Goal: Task Accomplishment & Management: Manage account settings

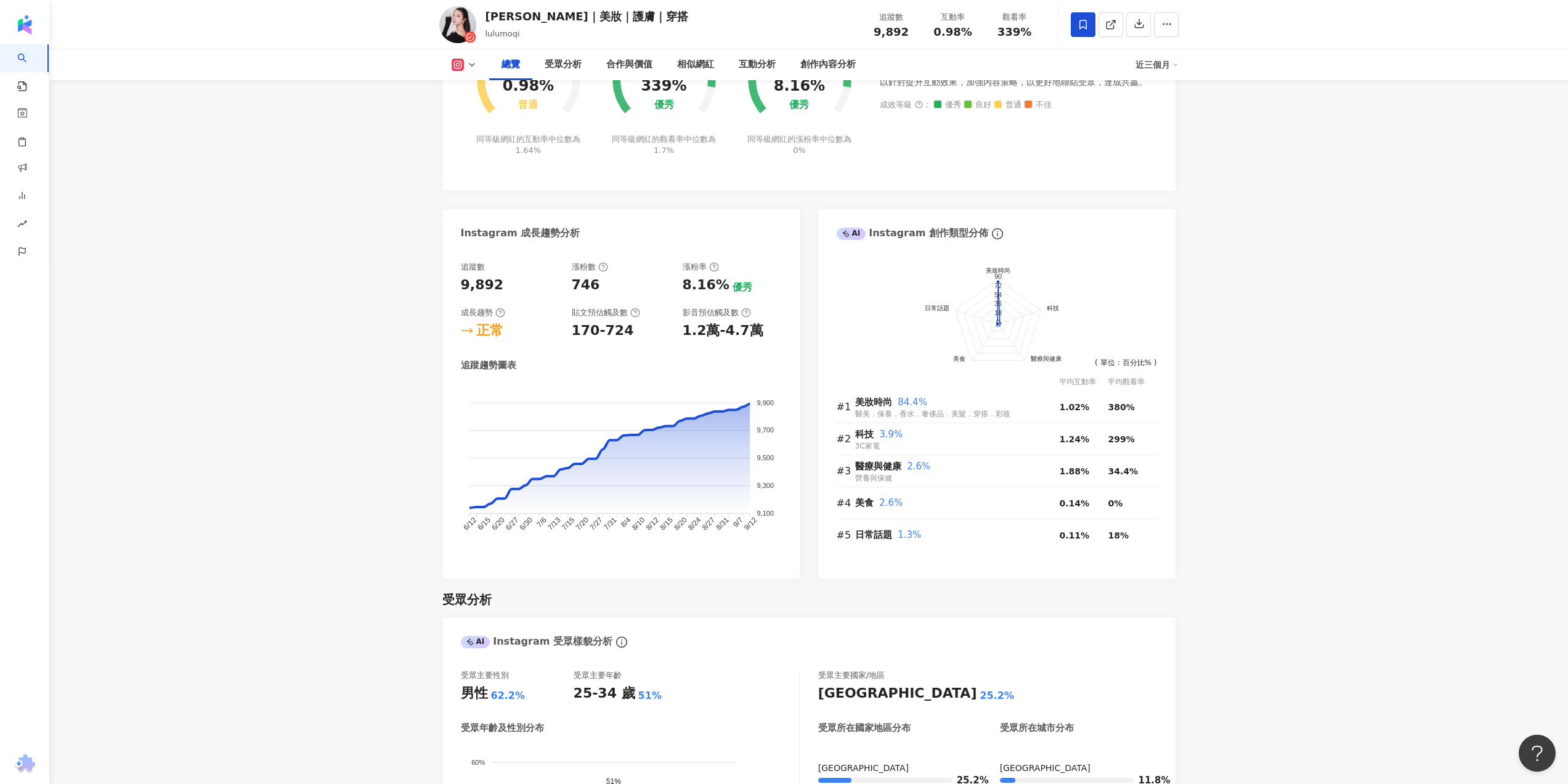
scroll to position [61, 0]
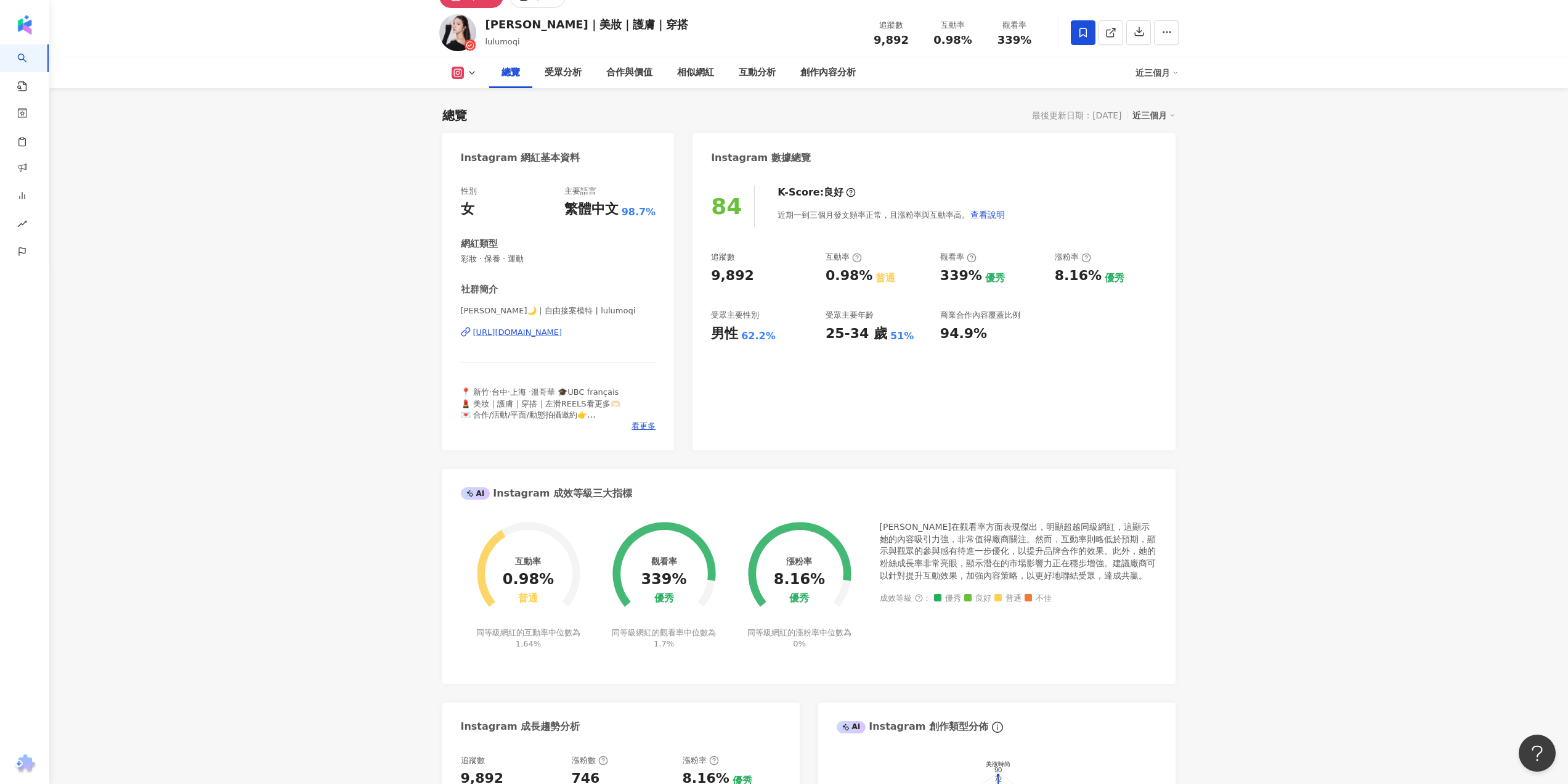
click at [503, 330] on div "https://www.instagram.com/lulumoqi/" at bounding box center [517, 331] width 89 height 11
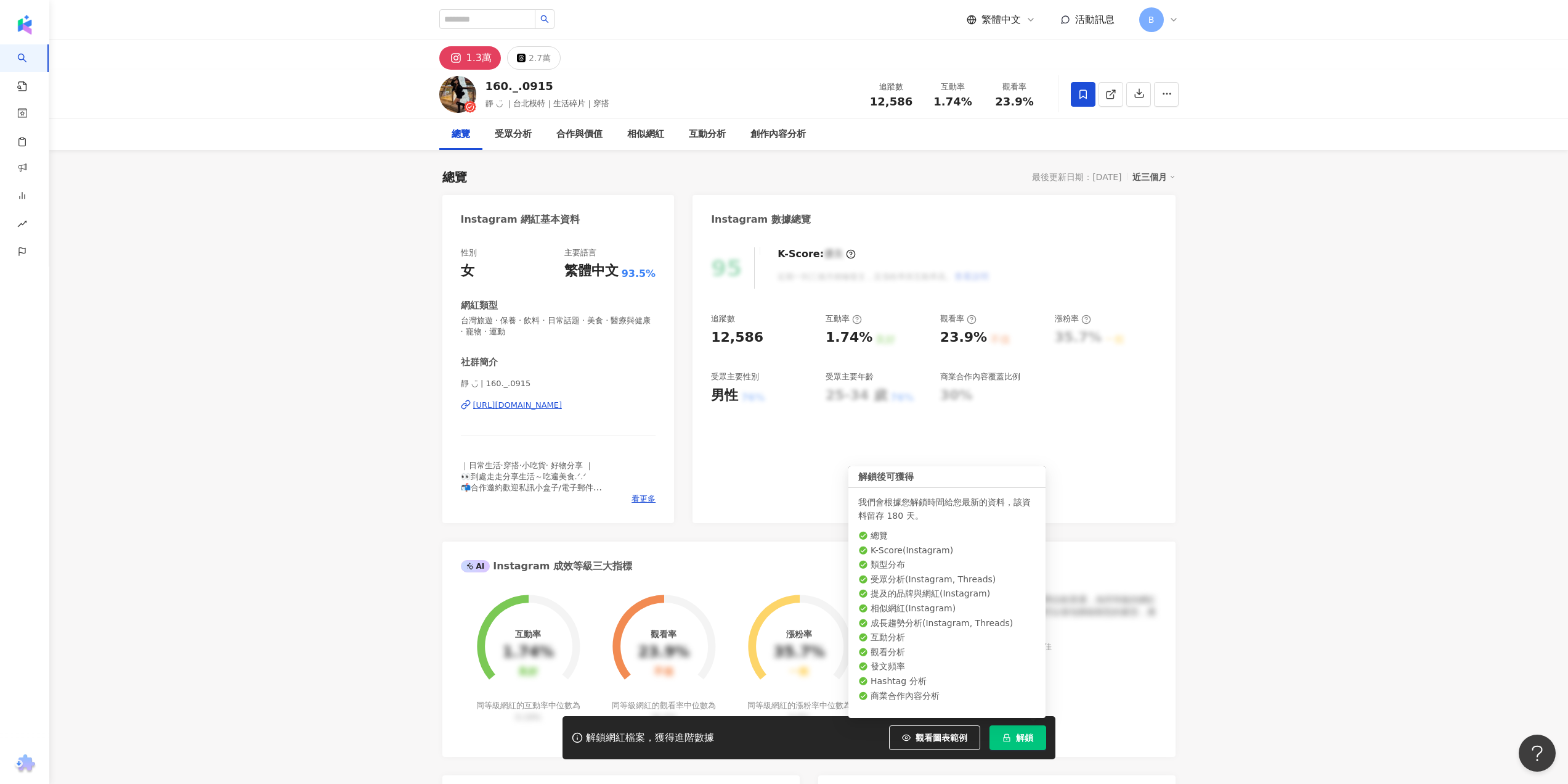
click at [1031, 737] on span "解鎖" at bounding box center [1024, 737] width 17 height 10
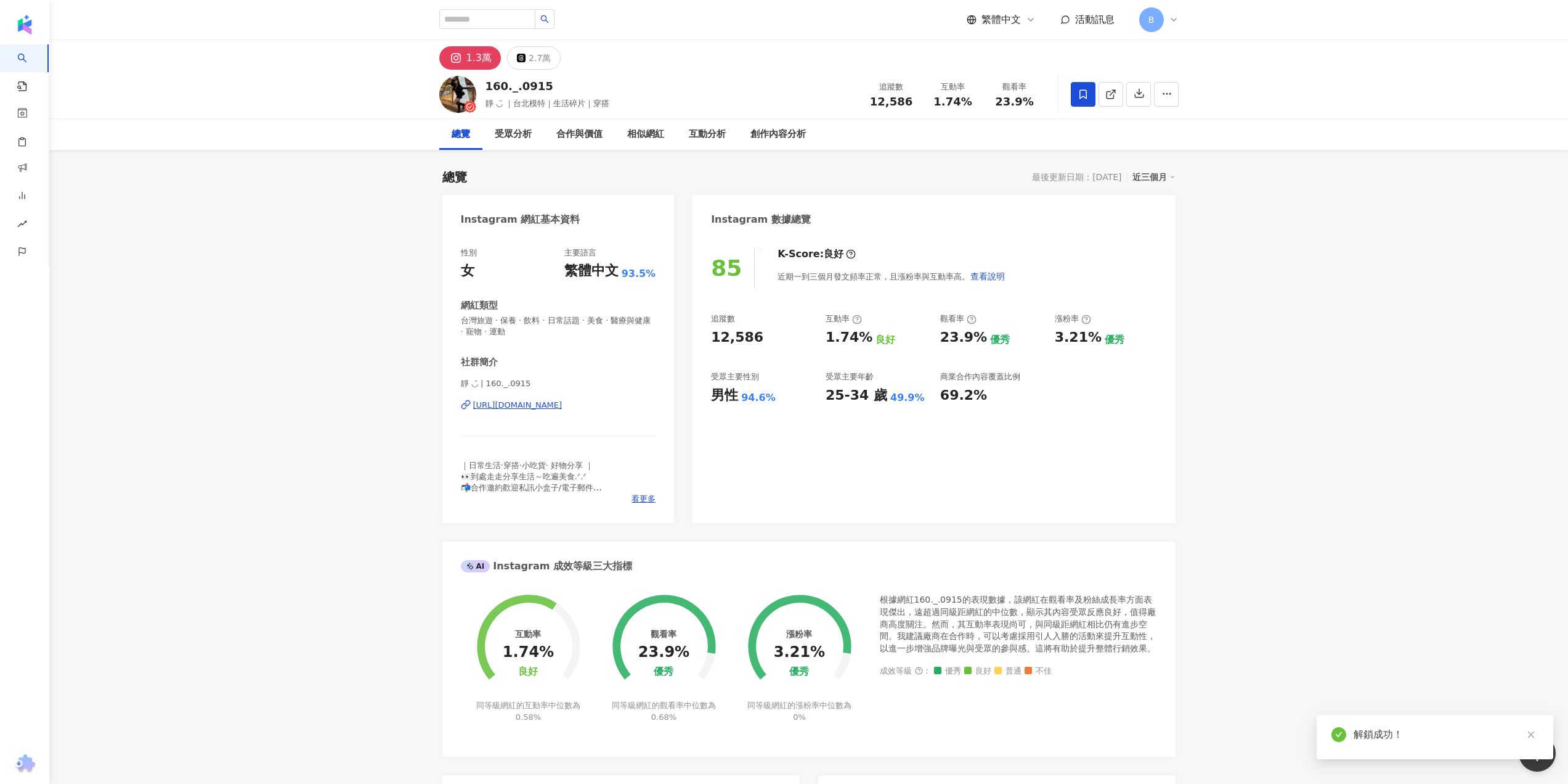
click at [494, 404] on div "https://www.instagram.com/160._.0915/" at bounding box center [517, 404] width 89 height 11
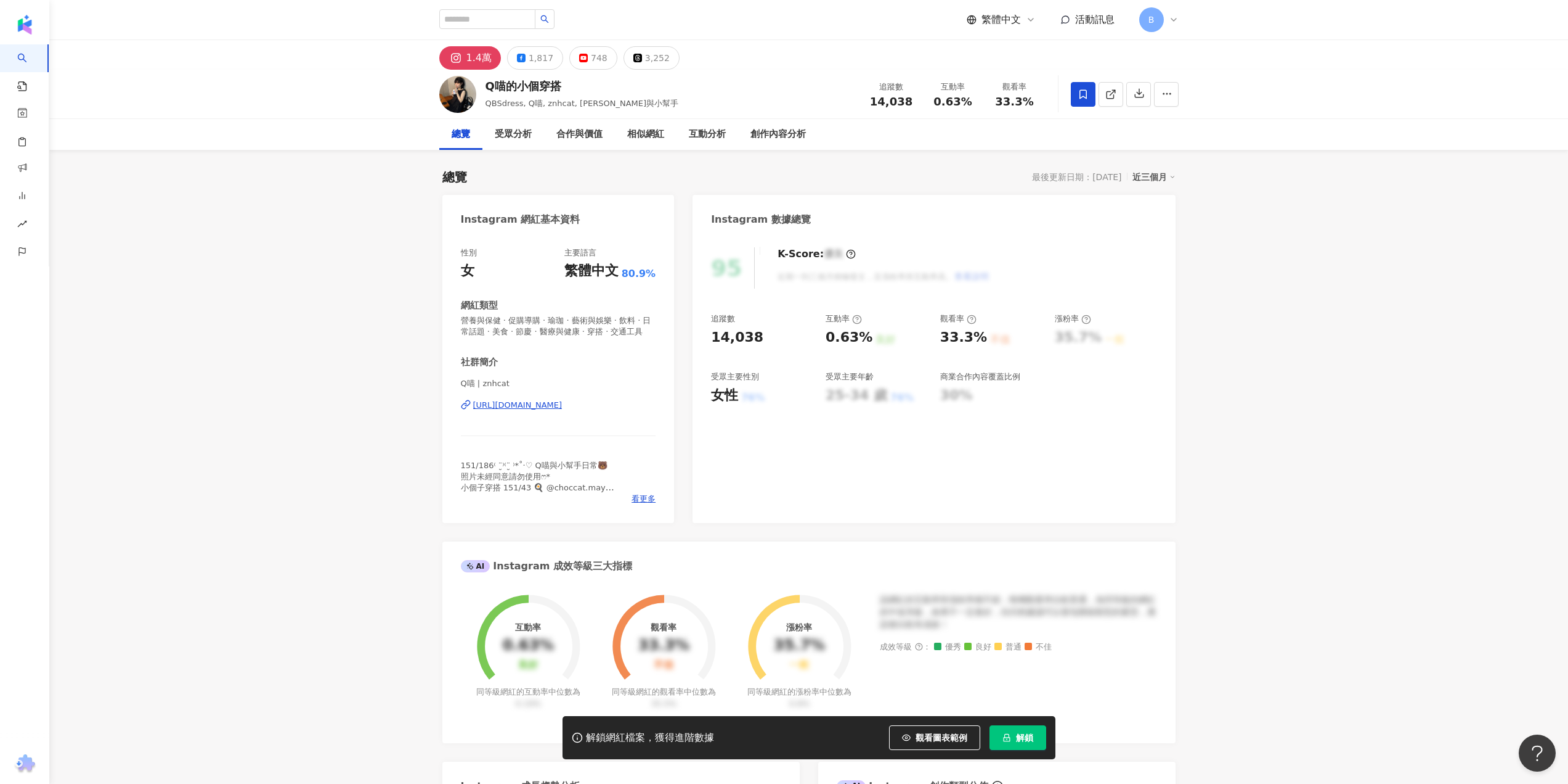
click at [1020, 739] on span "解鎖" at bounding box center [1024, 737] width 17 height 10
click at [1007, 741] on icon "lock" at bounding box center [1006, 737] width 7 height 8
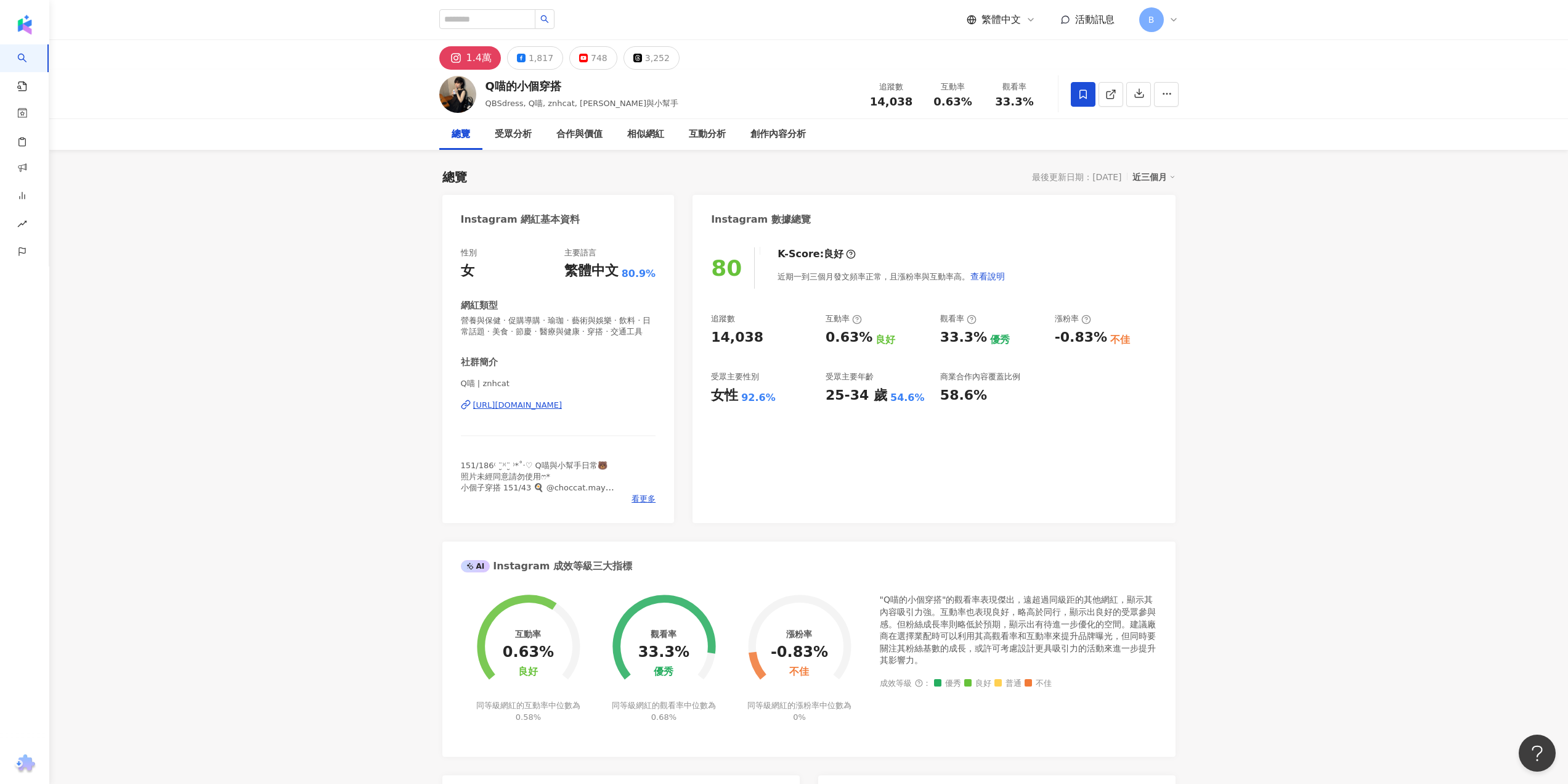
click at [527, 411] on div "https://www.instagram.com/znhcat/" at bounding box center [517, 404] width 89 height 11
click at [64, 183] on link "商案媒合" at bounding box center [39, 177] width 50 height 13
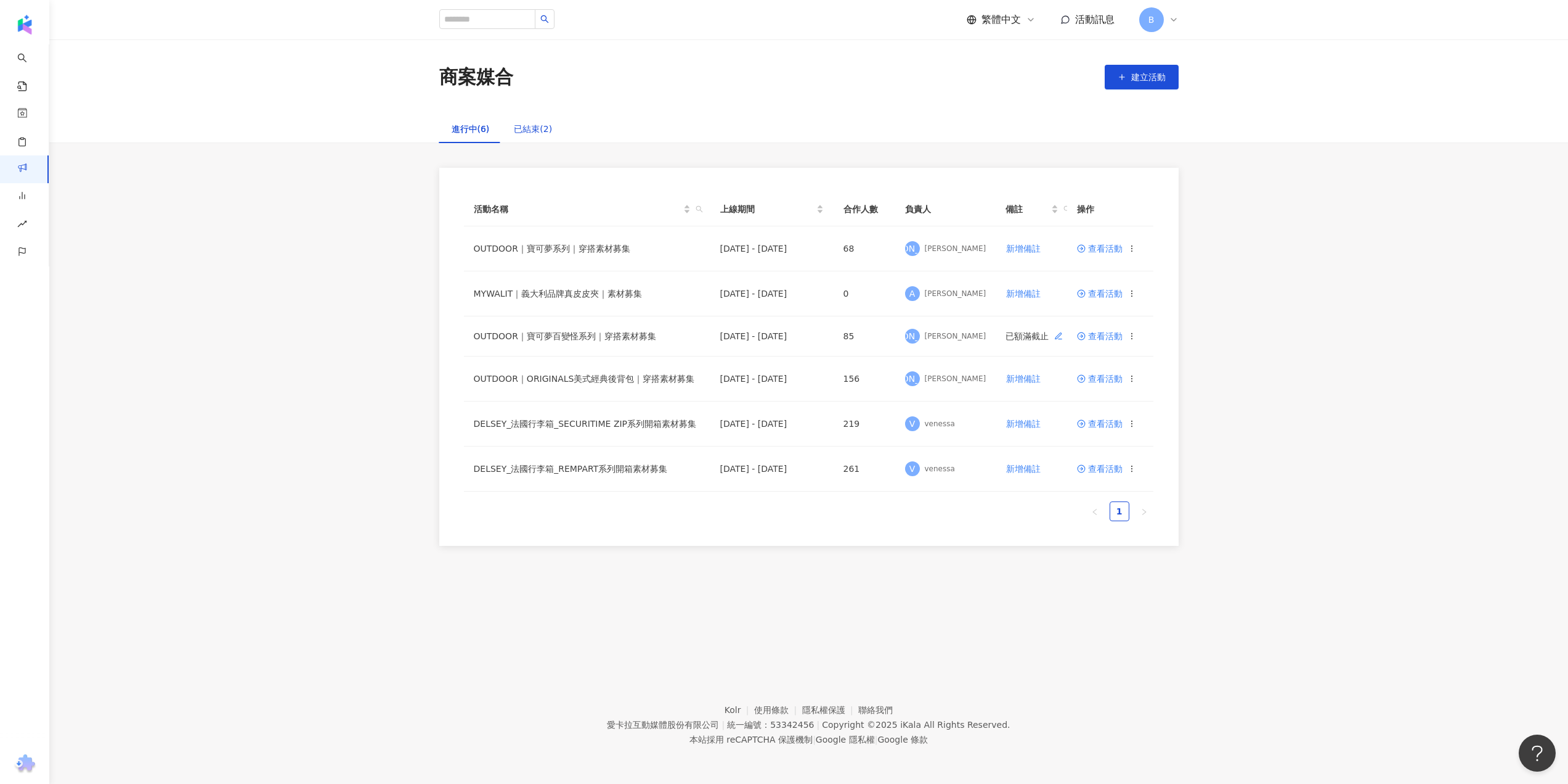
click at [521, 124] on div "已結束(2)" at bounding box center [532, 129] width 38 height 14
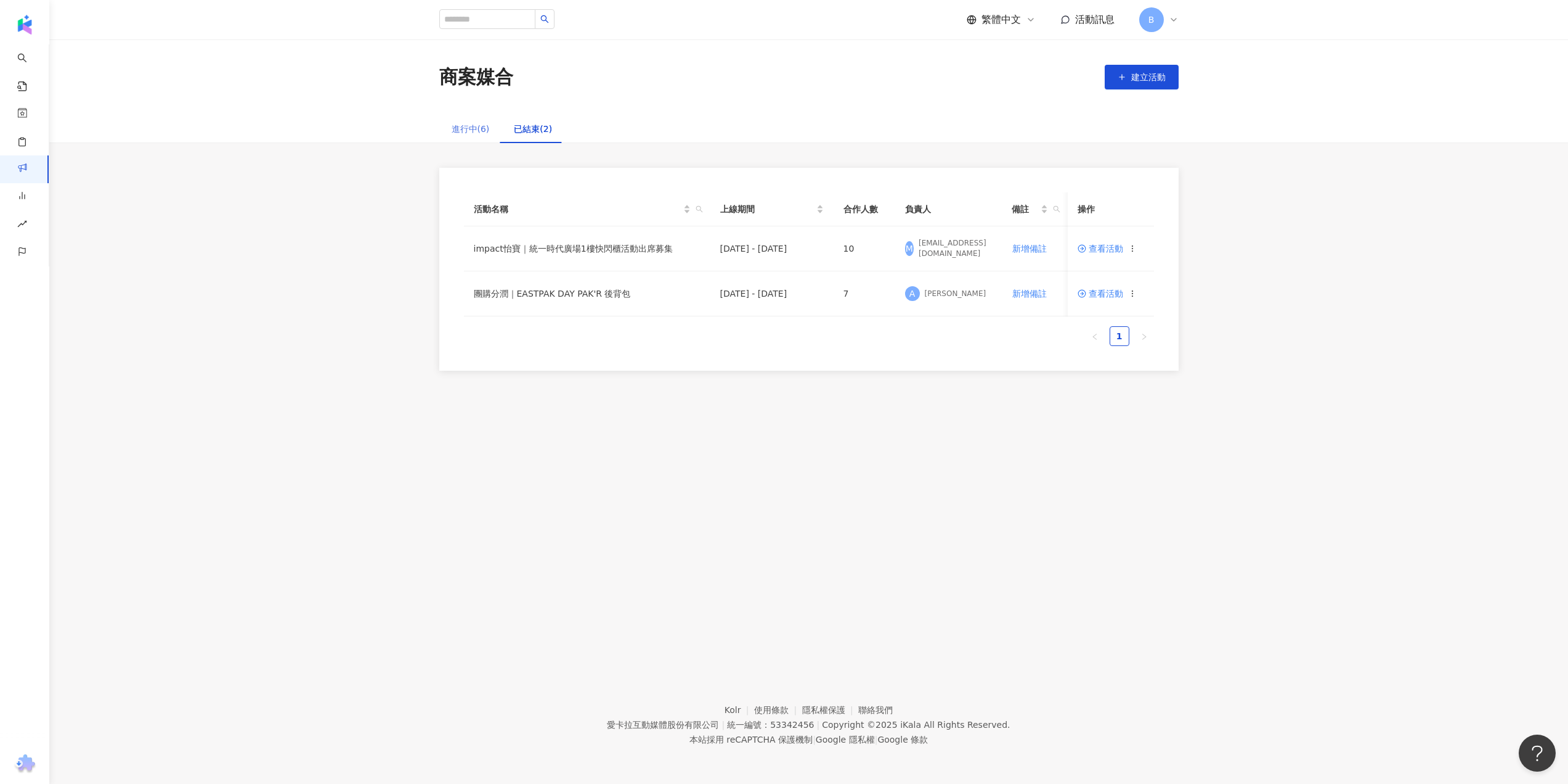
click at [460, 121] on div "進行中(6)" at bounding box center [470, 128] width 63 height 28
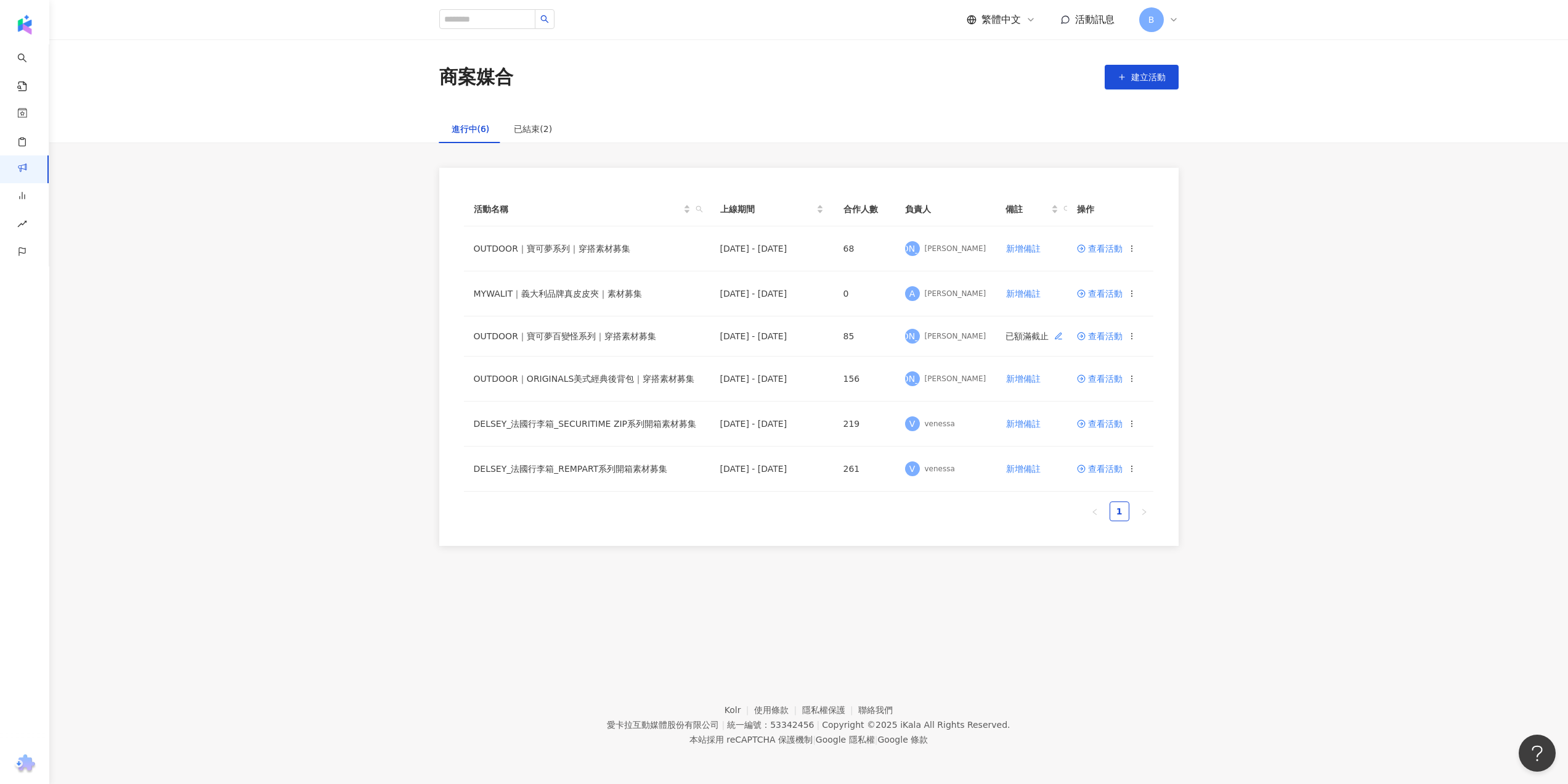
click at [1412, 279] on div "活動名稱 上線期間 合作人數 負責人 備註 操作 OUTDOOR｜寶可夢系列｜穿搭素材募集 2025/9/15 - 2025/10/14 68 蘇 蘇怡如 新…" at bounding box center [809, 357] width 1518 height 378
click at [1112, 422] on span "查看活動" at bounding box center [1100, 424] width 46 height 9
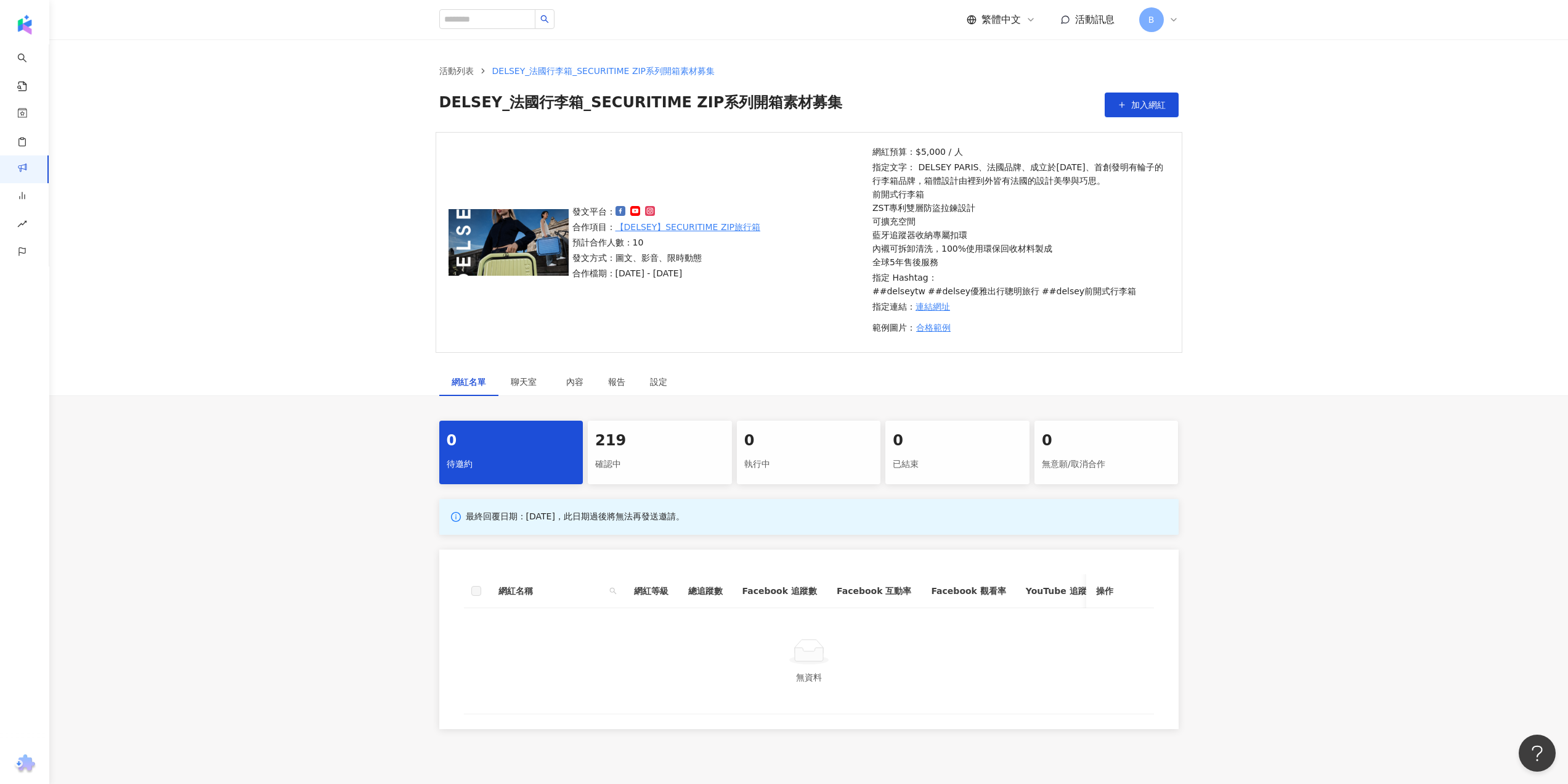
scroll to position [99, 0]
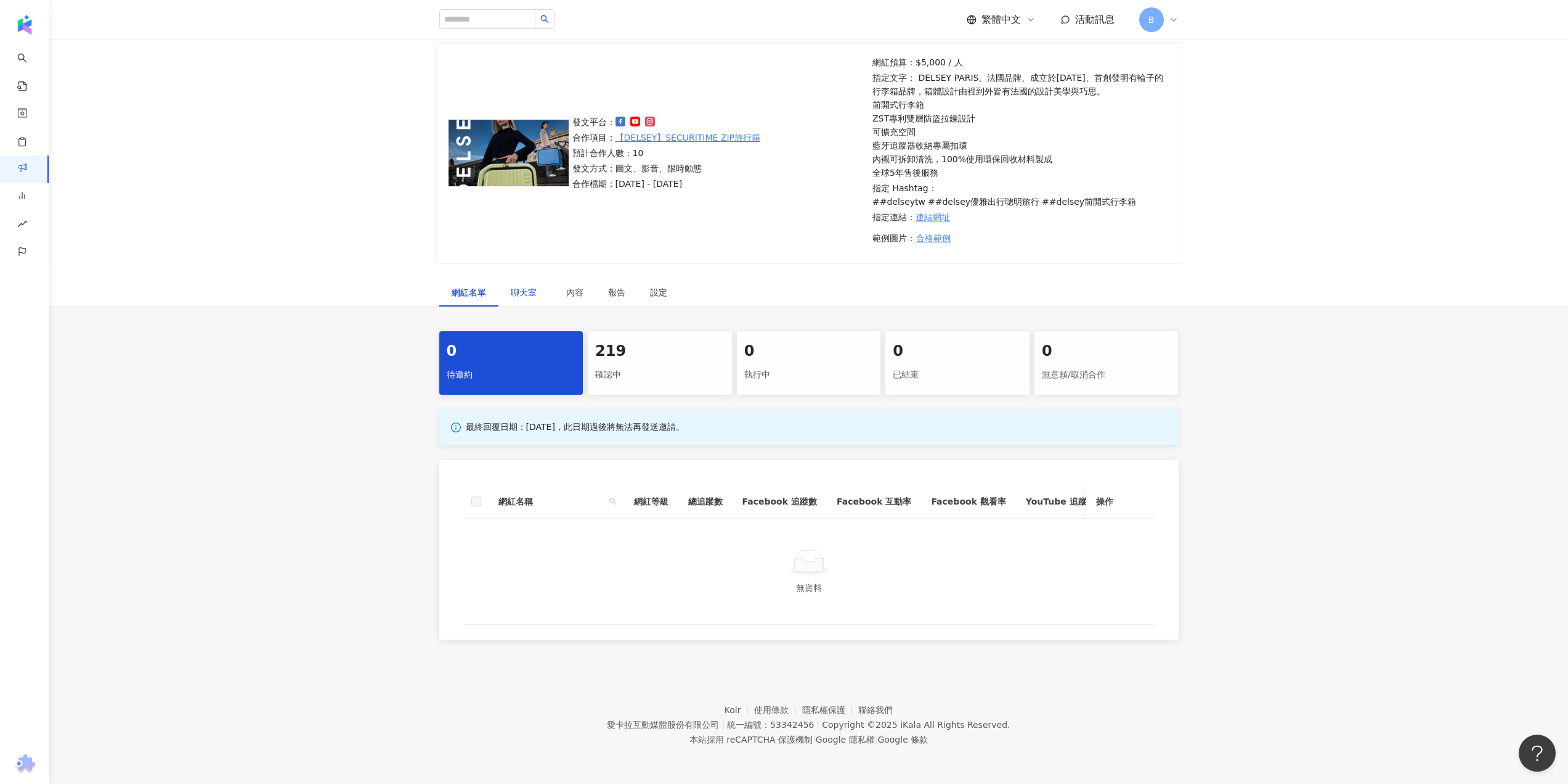
click at [523, 288] on span "聊天室" at bounding box center [526, 291] width 31 height 9
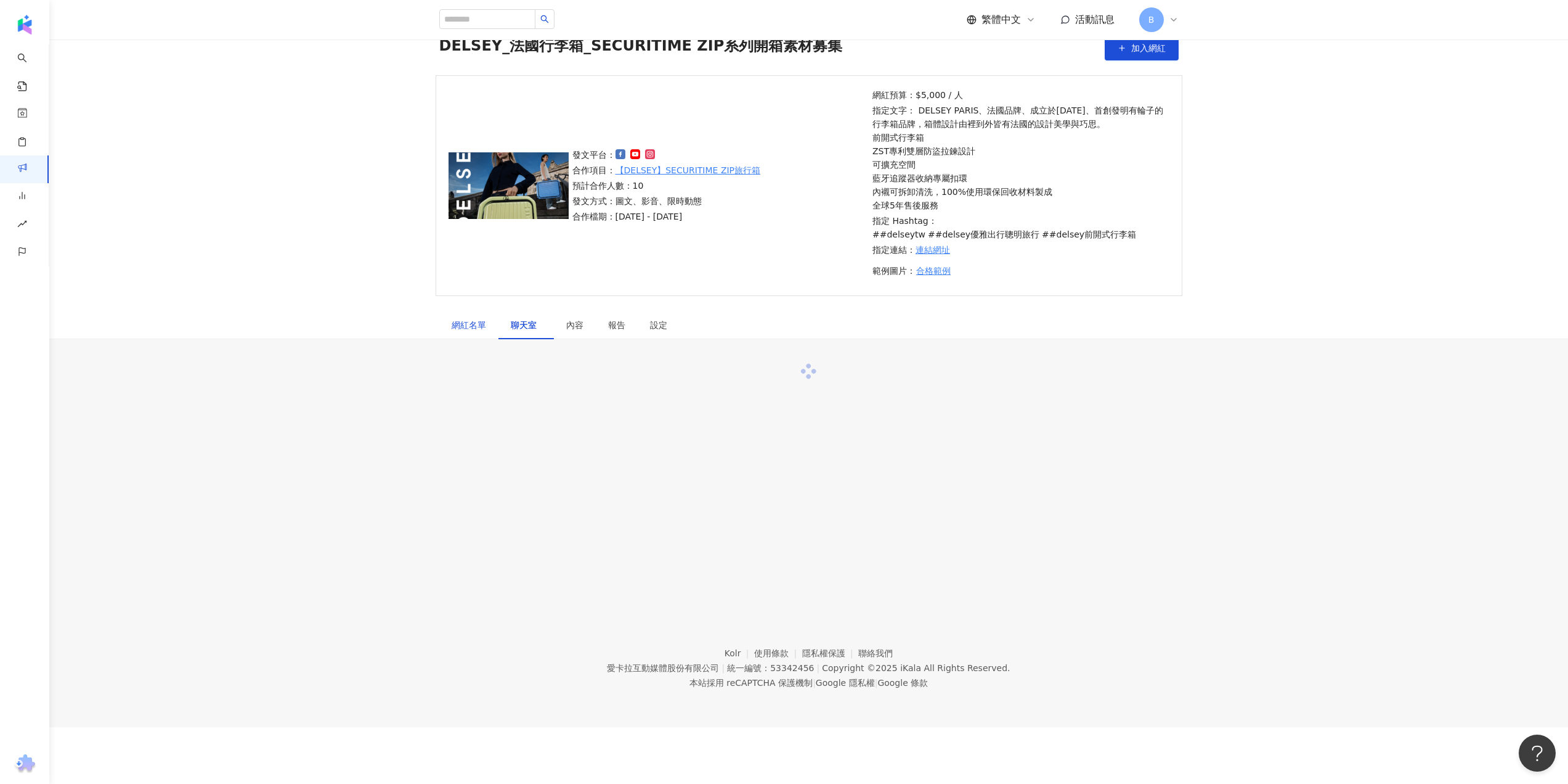
click at [466, 328] on div "網紅名單" at bounding box center [469, 324] width 35 height 14
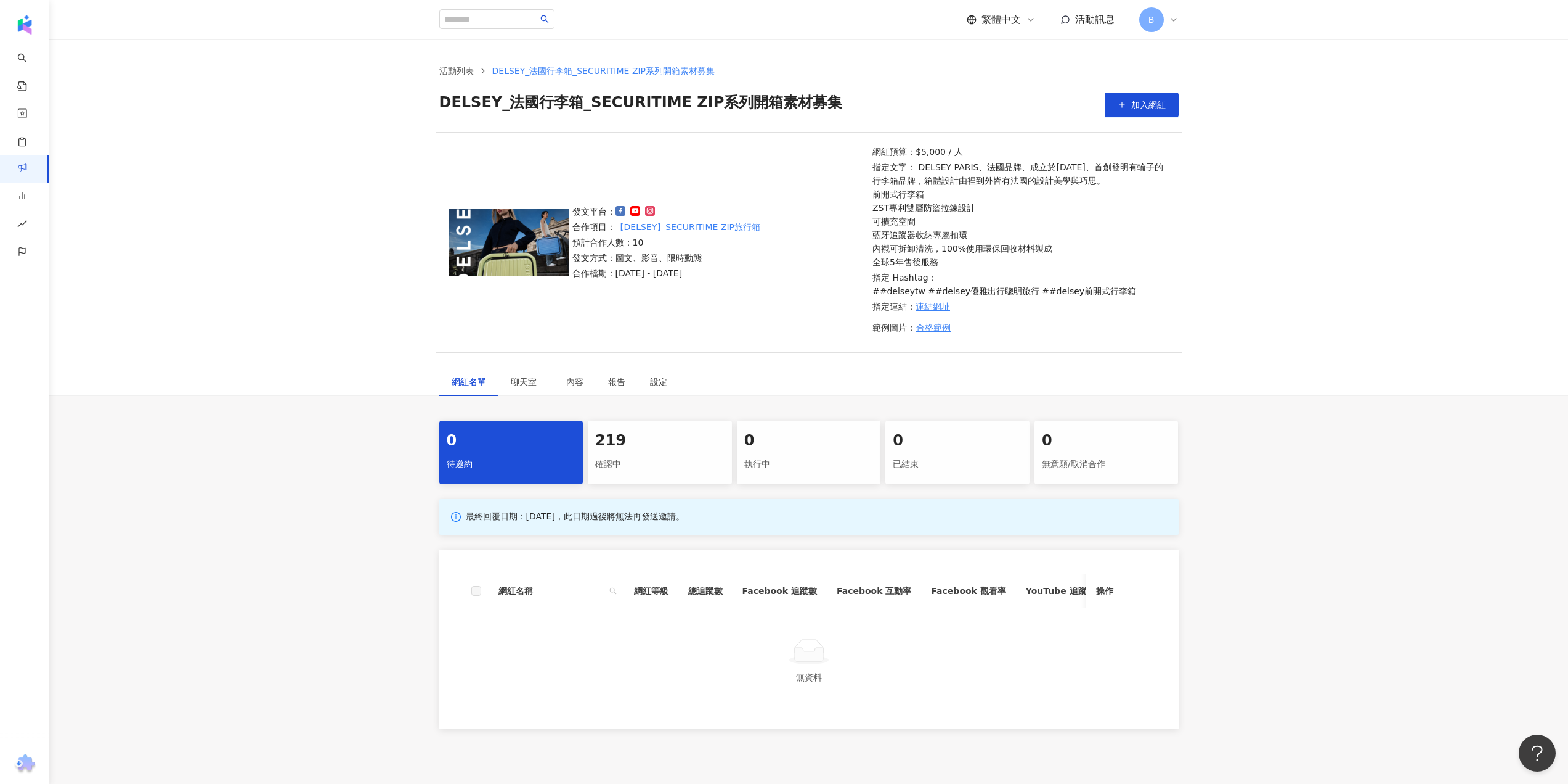
scroll to position [99, 0]
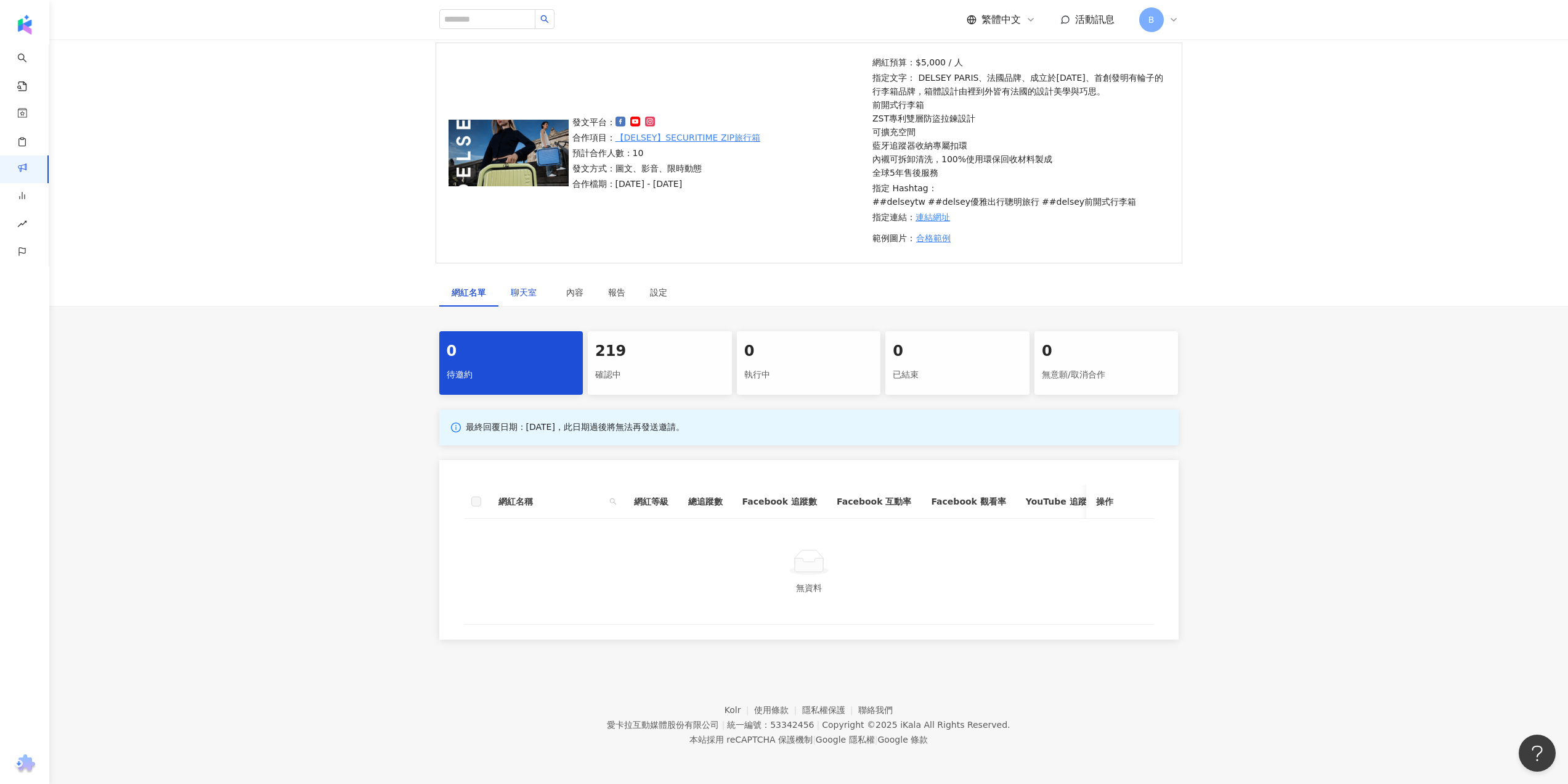
click at [527, 288] on span "聊天室" at bounding box center [526, 291] width 31 height 9
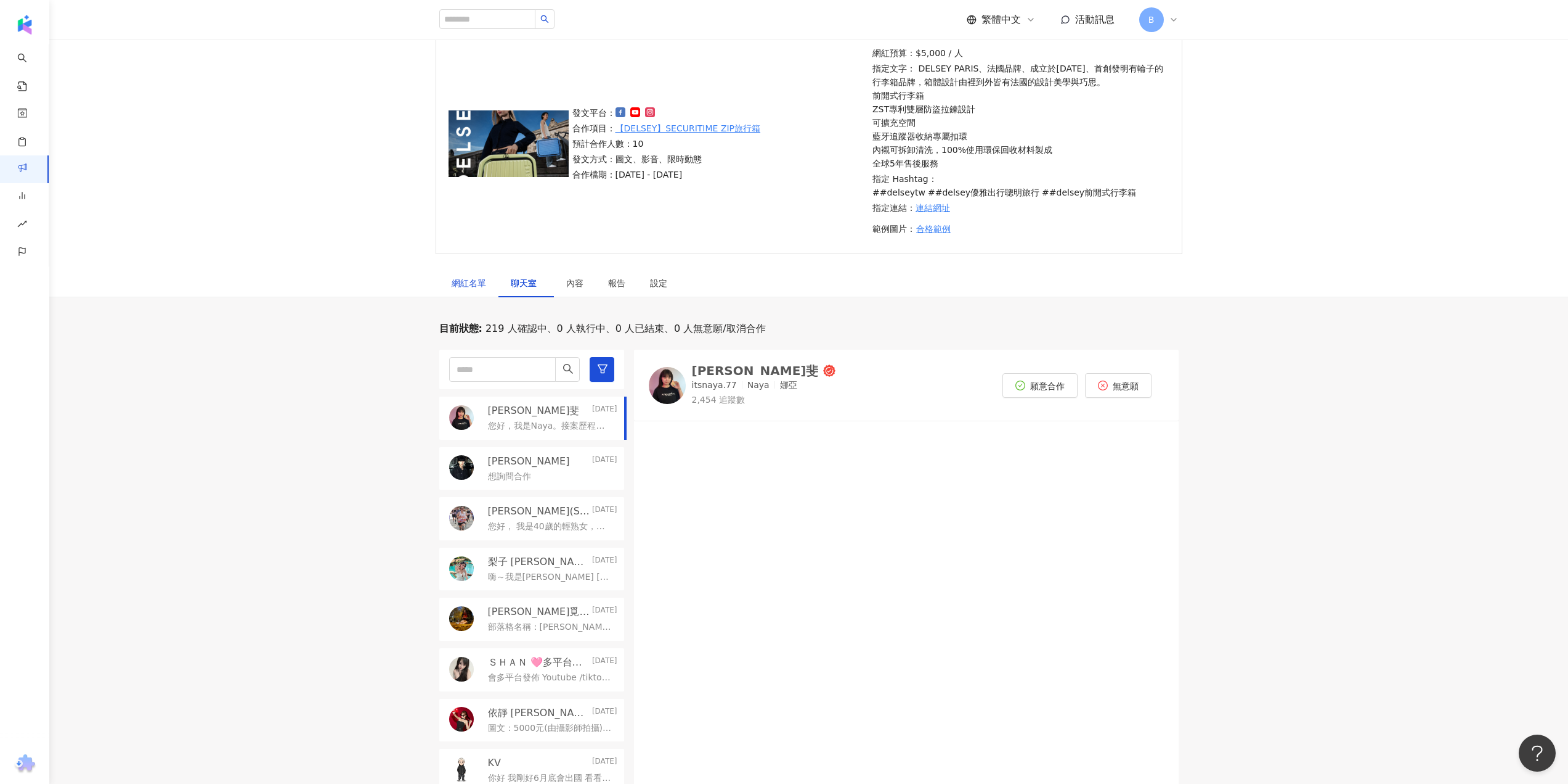
click at [454, 281] on div "網紅名單" at bounding box center [469, 283] width 35 height 14
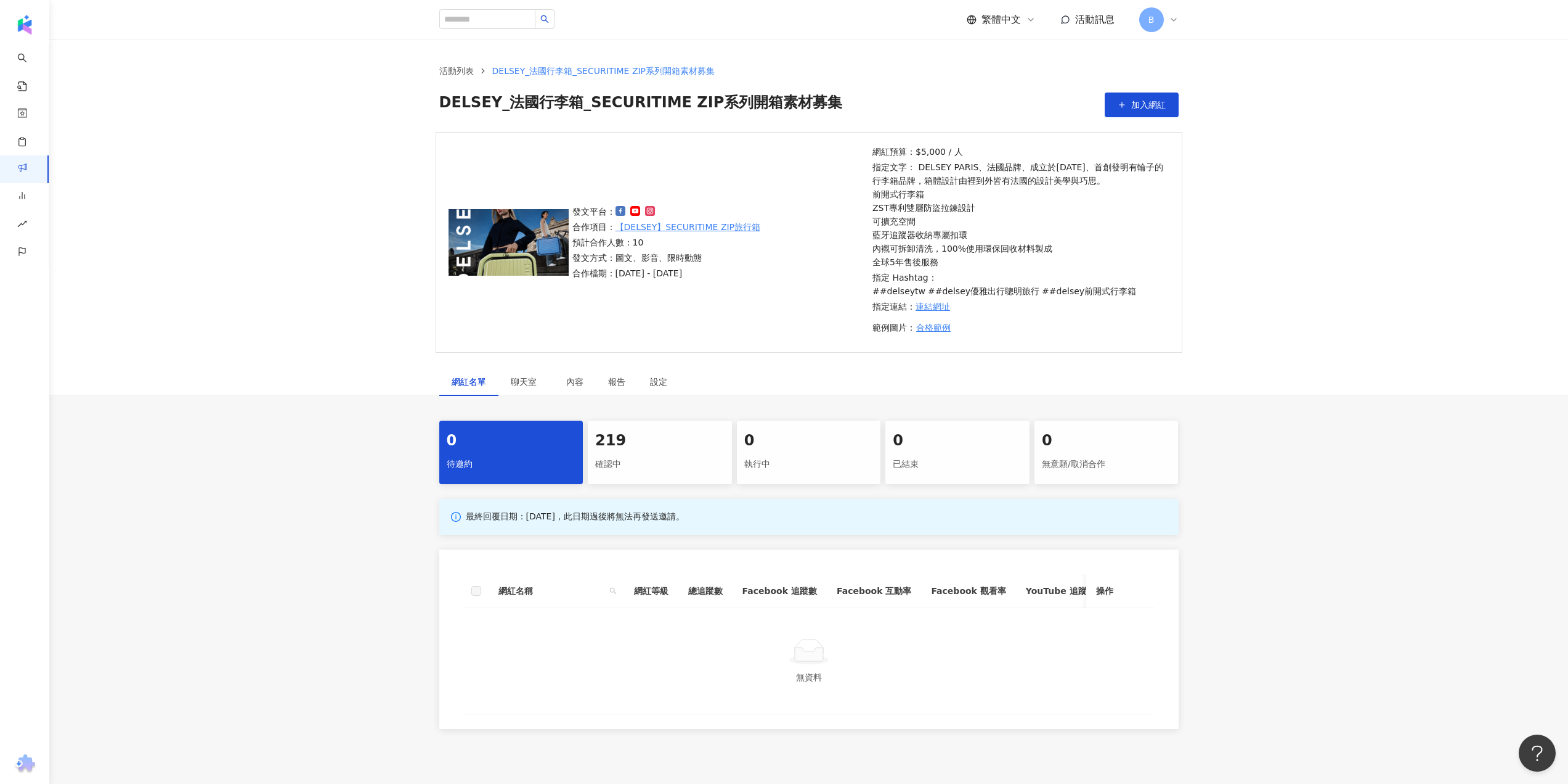
click at [1381, 484] on div "0 待邀約 219 確認中 0 執行中 0 已結束 0 無意願/取消合作 最終回覆日期：2025/9/30，此日期過後將無法再發送邀請。 網紅名稱 網紅等級 …" at bounding box center [809, 574] width 1518 height 308
click at [459, 72] on link "活動列表" at bounding box center [456, 71] width 40 height 14
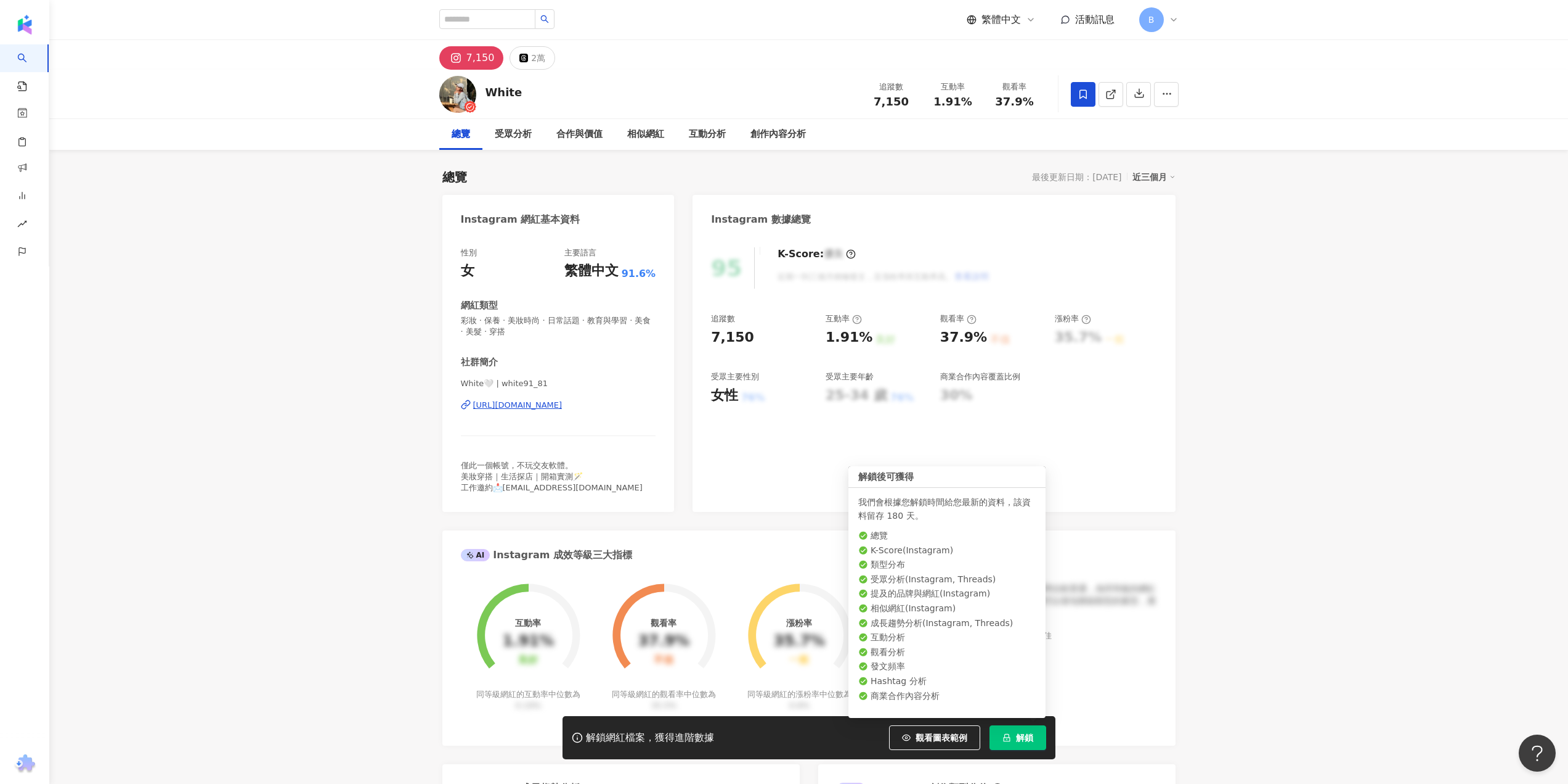
click at [1024, 734] on span "解鎖" at bounding box center [1024, 737] width 17 height 10
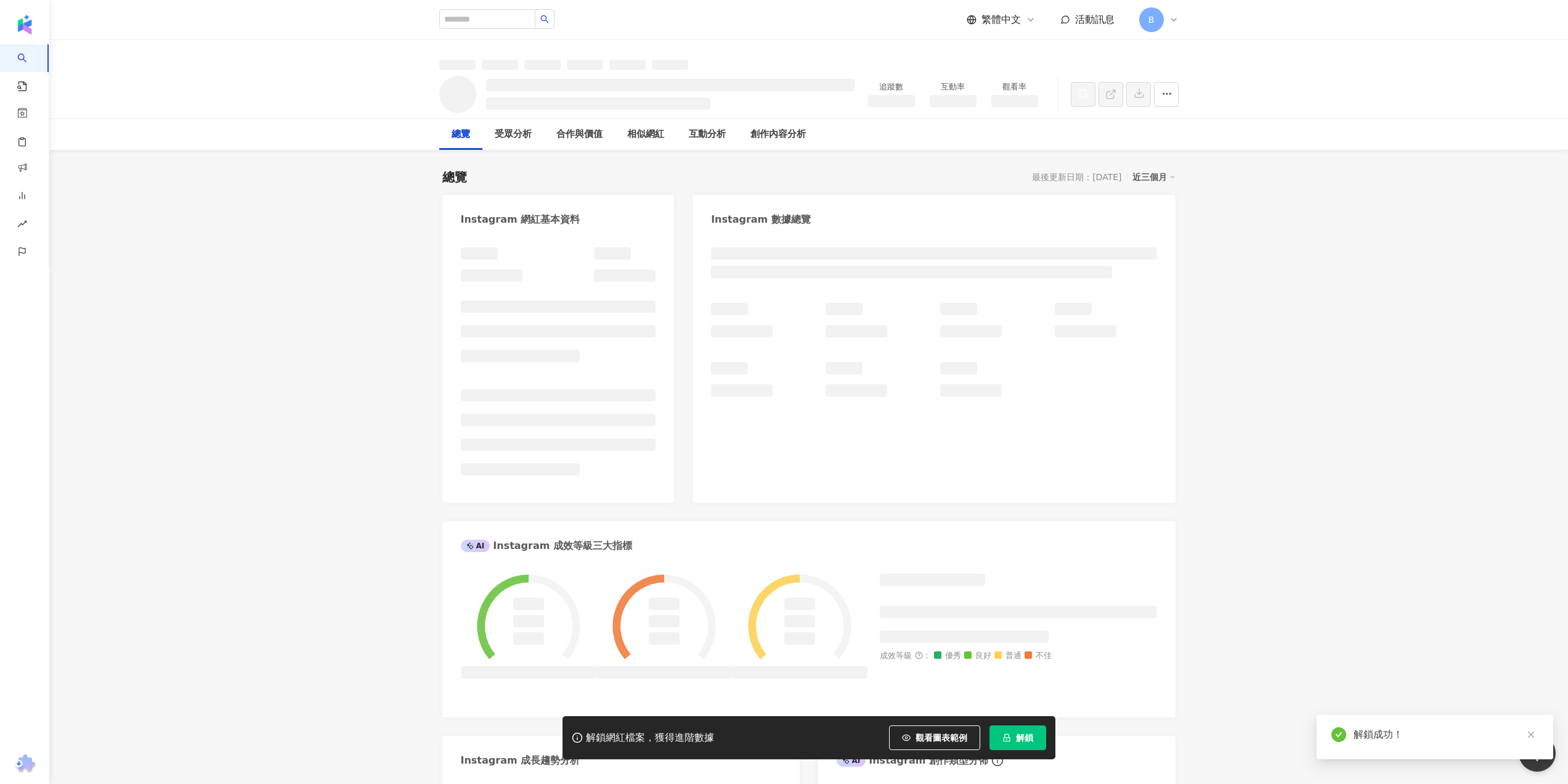
click at [1018, 717] on div "成效等級 ： 優秀 良好 普通 不佳" at bounding box center [809, 638] width 733 height 156
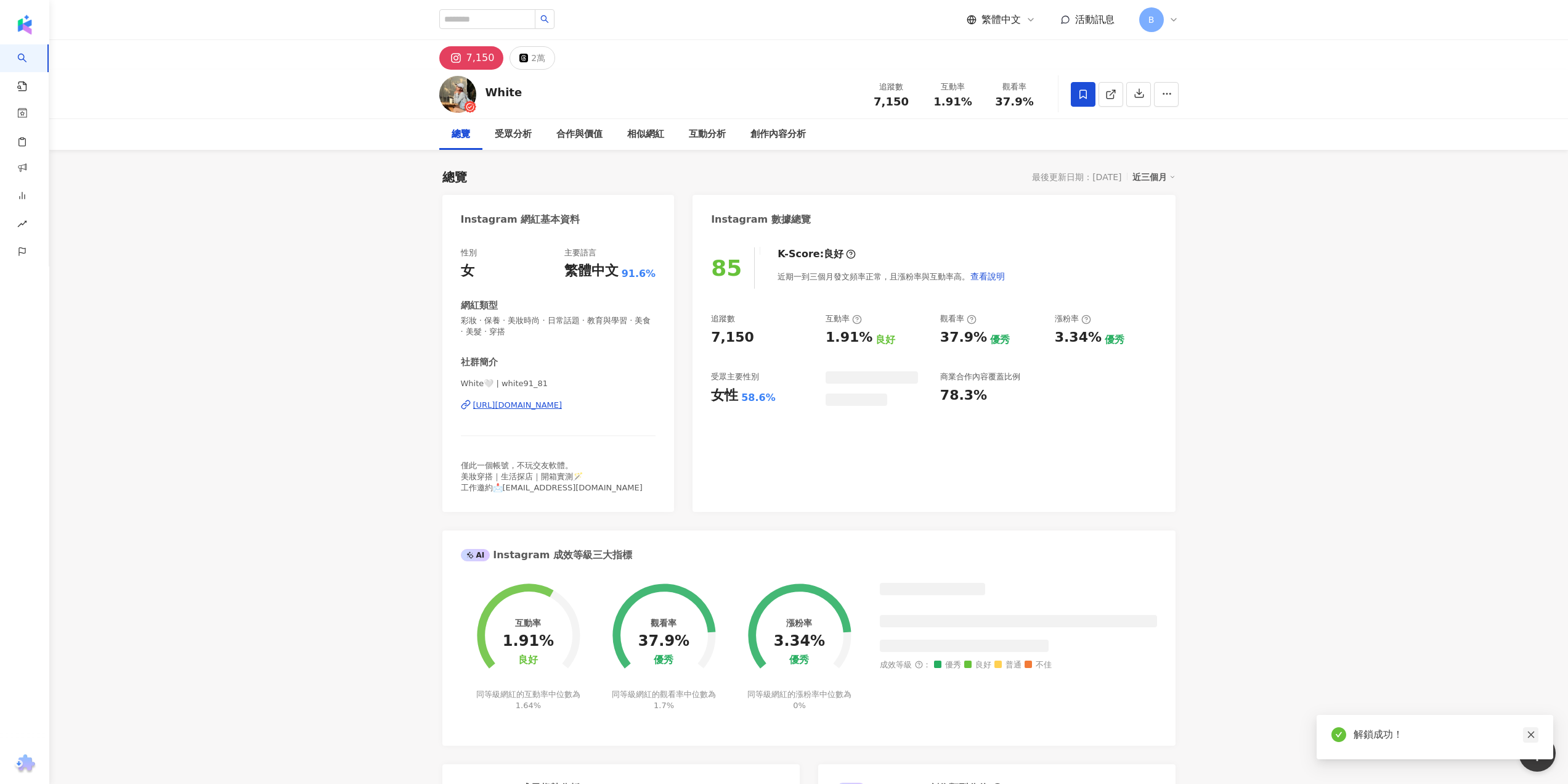
click at [1535, 737] on icon "close" at bounding box center [1531, 733] width 9 height 9
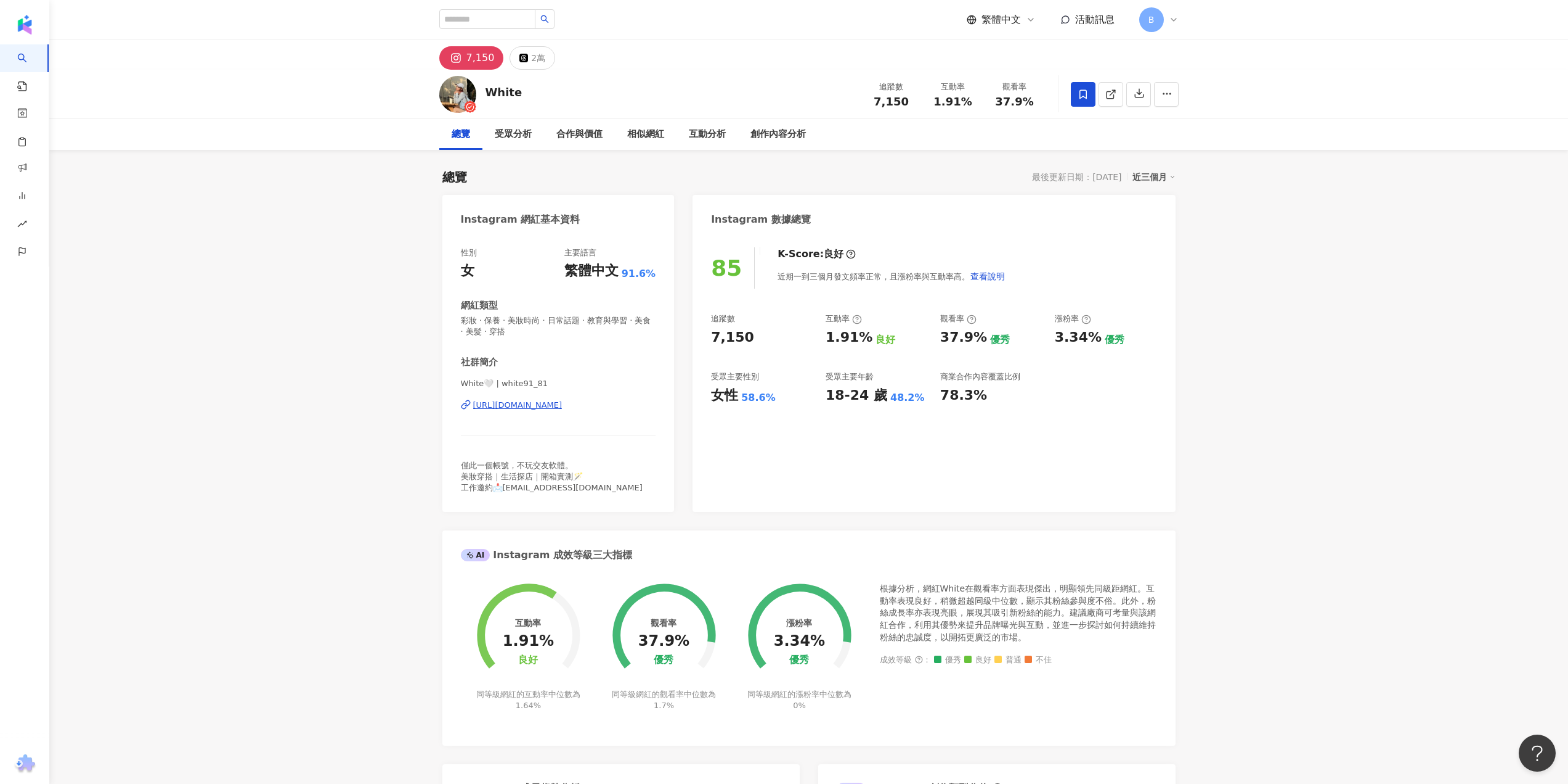
click at [509, 409] on div "https://www.instagram.com/white91_81/" at bounding box center [517, 404] width 89 height 11
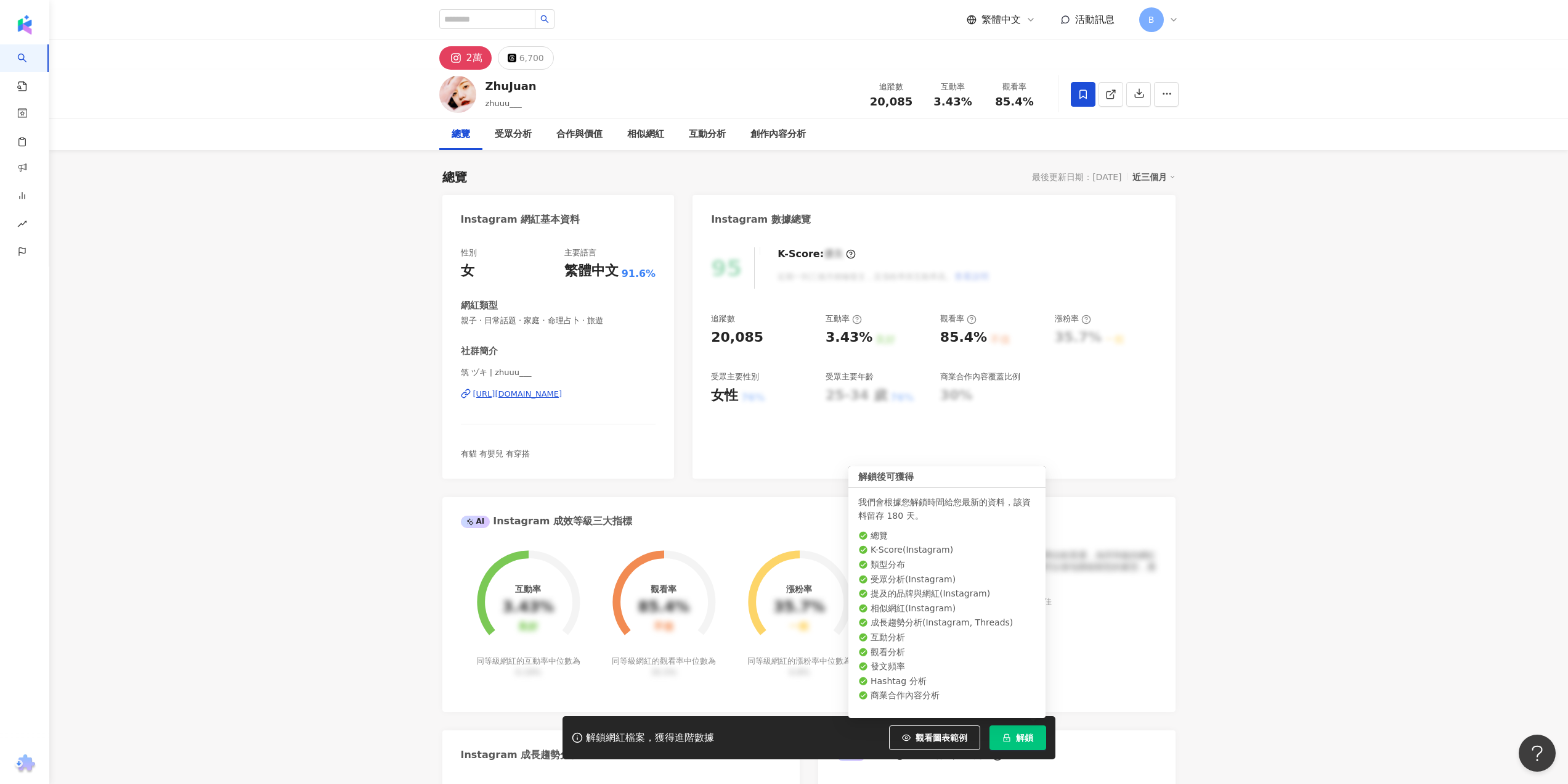
click at [1016, 734] on span "解鎖" at bounding box center [1024, 737] width 17 height 10
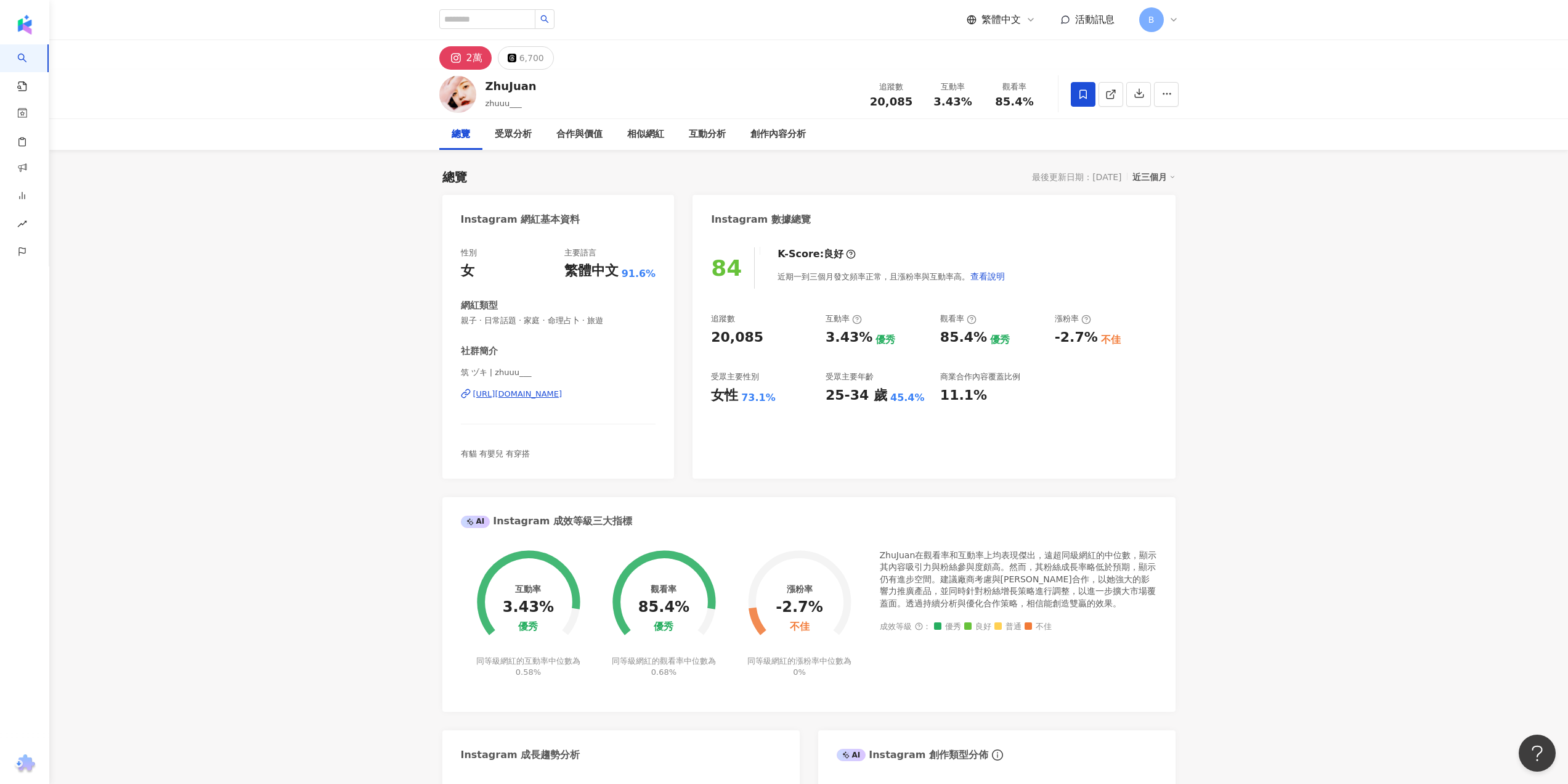
click at [562, 394] on div "https://www.instagram.com/zhuuu___/" at bounding box center [517, 393] width 89 height 11
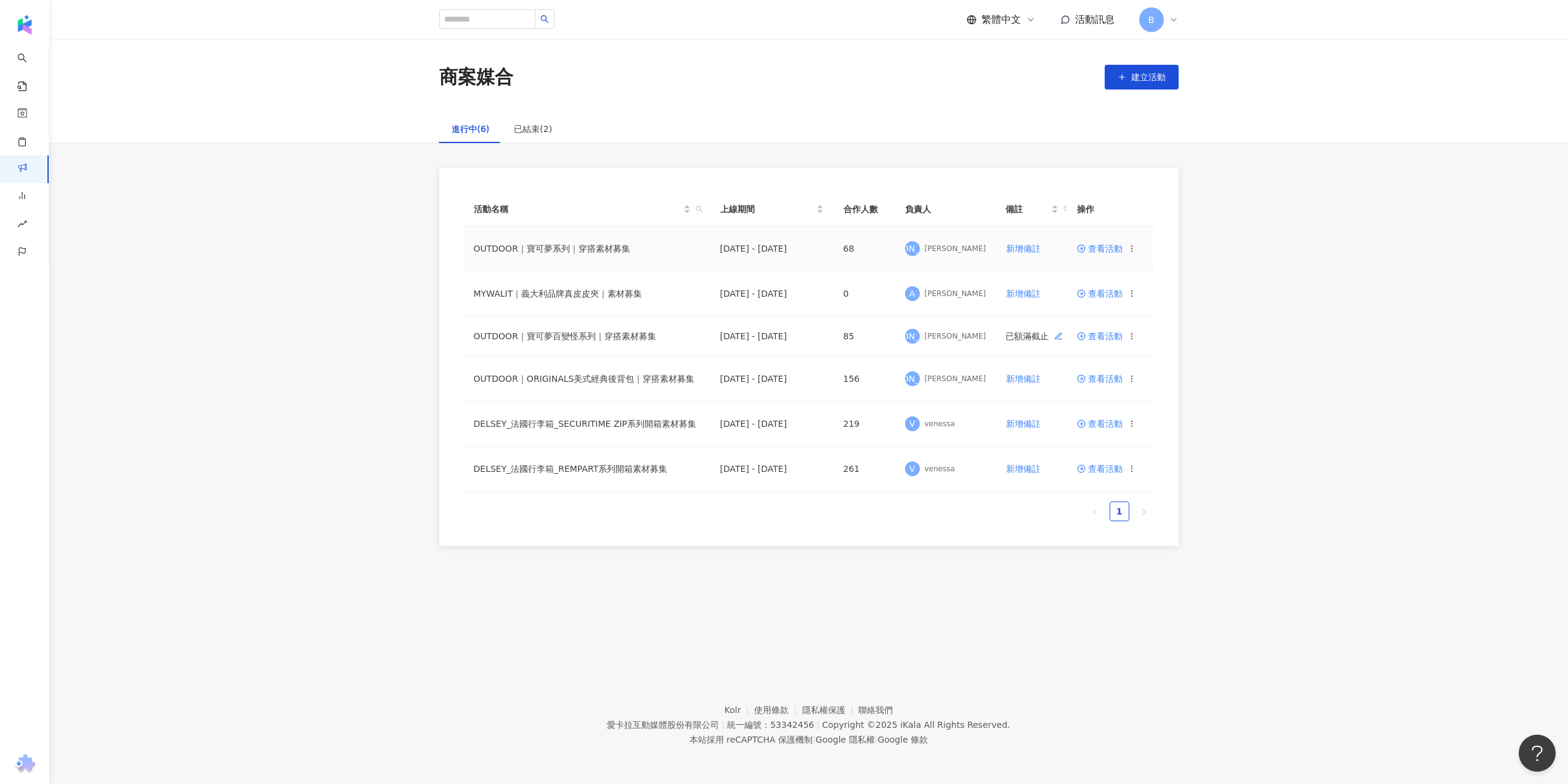
click at [1114, 248] on span "查看活動" at bounding box center [1100, 248] width 46 height 9
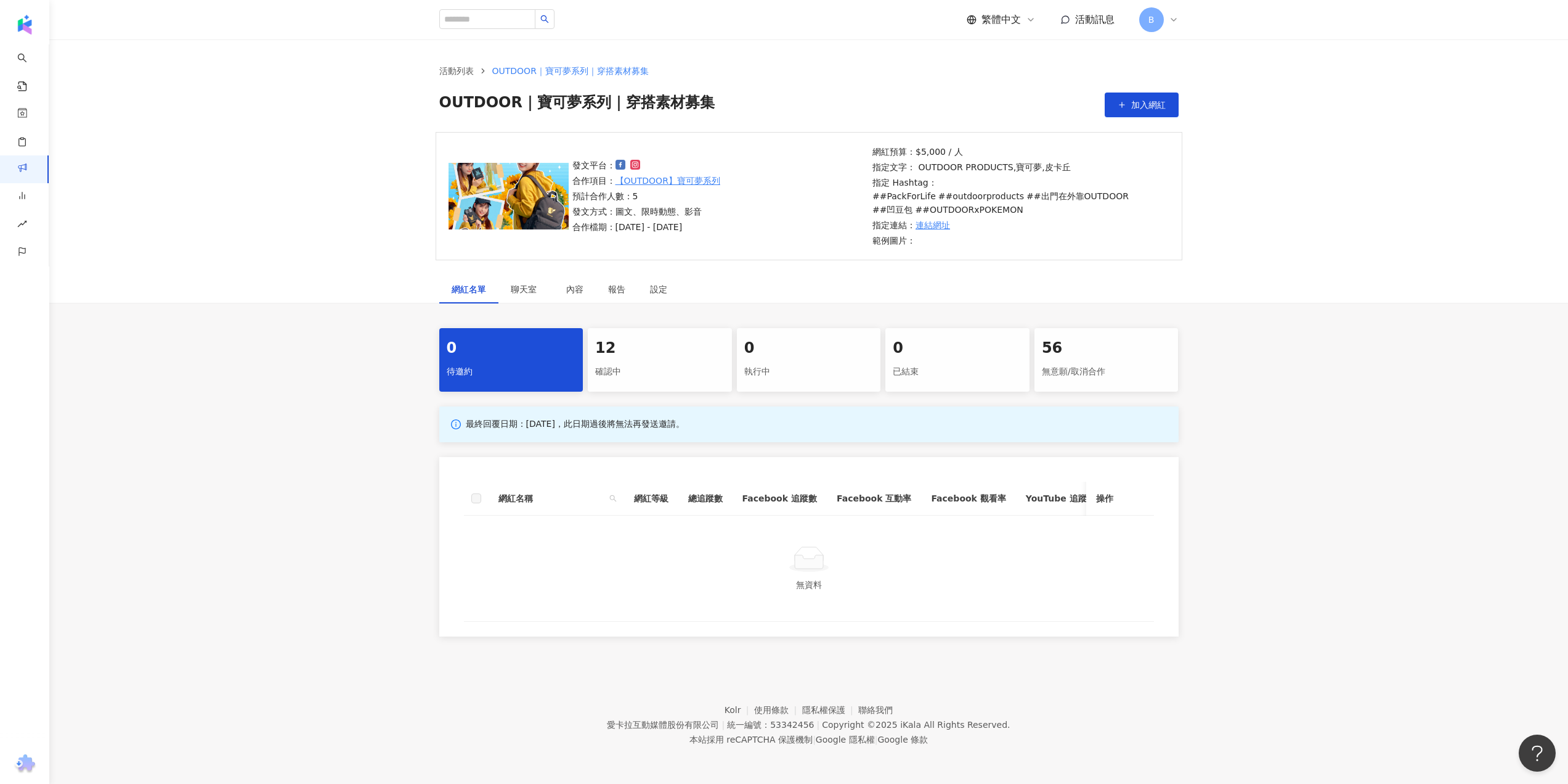
click at [1370, 409] on div "0 待邀約 12 確認中 0 執行中 0 已結束 56 無意願/取消合作 最終回覆日期：[DATE]，此日期過後將無法再發送邀請。 網紅名稱 網紅等級 總追蹤…" at bounding box center [809, 482] width 1518 height 308
click at [1294, 427] on div "0 待邀約 12 確認中 0 執行中 0 已結束 56 無意願/取消合作 最終回覆日期：[DATE]，此日期過後將無法再發送邀請。 網紅名稱 網紅等級 總追蹤…" at bounding box center [809, 482] width 1518 height 308
